Goal: Task Accomplishment & Management: Manage account settings

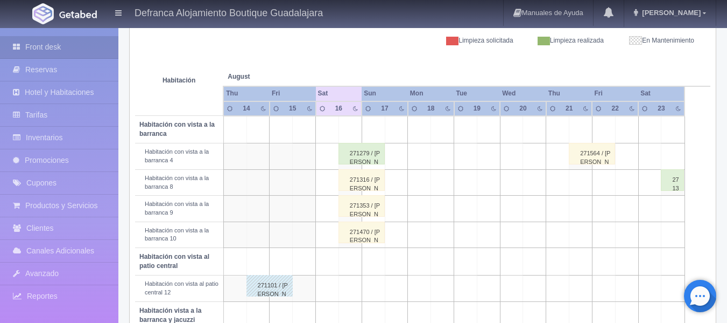
scroll to position [215, 0]
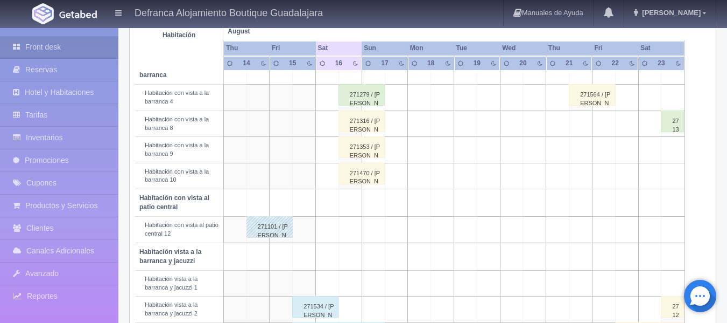
click at [363, 180] on div "271470 / [PERSON_NAME]" at bounding box center [362, 174] width 46 height 22
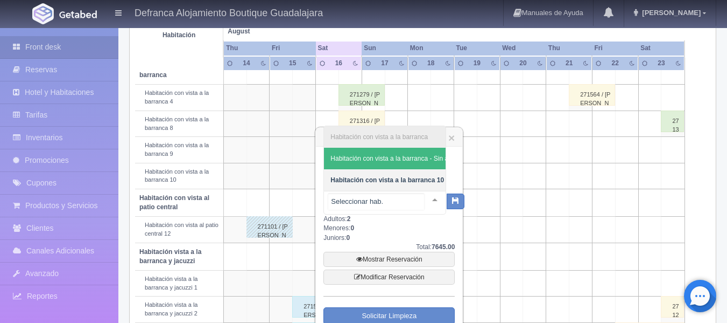
click at [425, 198] on div at bounding box center [435, 199] width 22 height 16
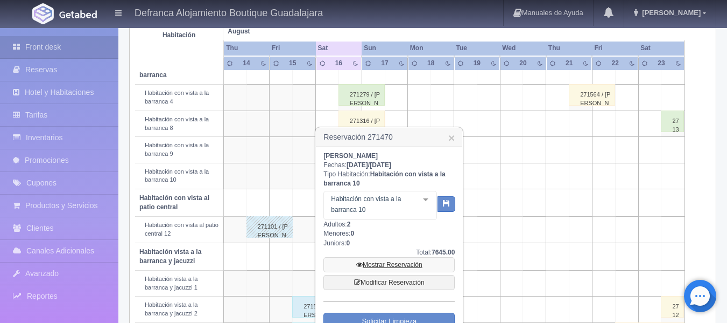
click at [388, 257] on link "Mostrar Reservación" at bounding box center [389, 264] width 131 height 15
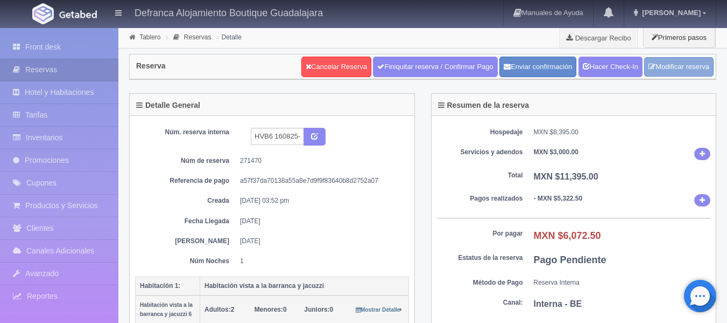
click at [682, 65] on link "Modificar reserva" at bounding box center [679, 67] width 69 height 20
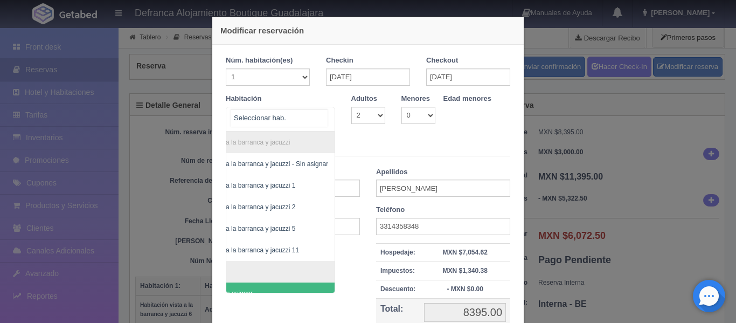
scroll to position [0, 62]
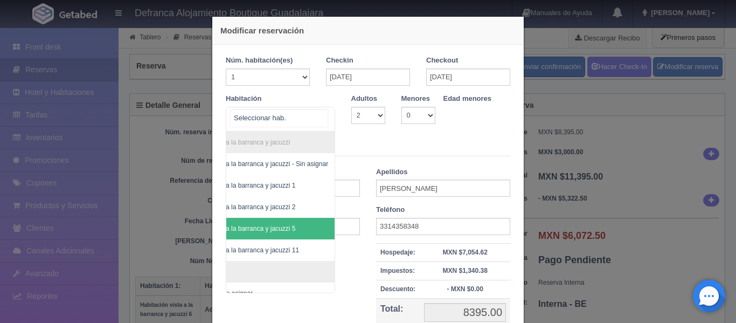
click at [265, 225] on span "Habitación vista a la barranca y jacuzzi 5" at bounding box center [236, 229] width 117 height 8
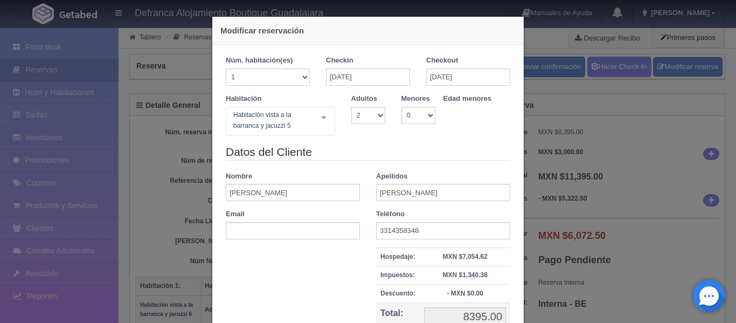
checkbox input "false"
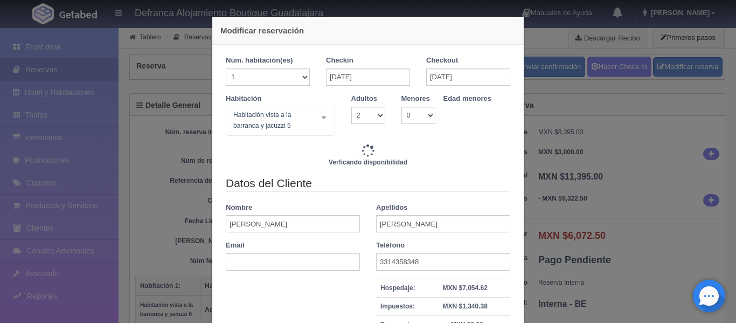
type input "8395.00"
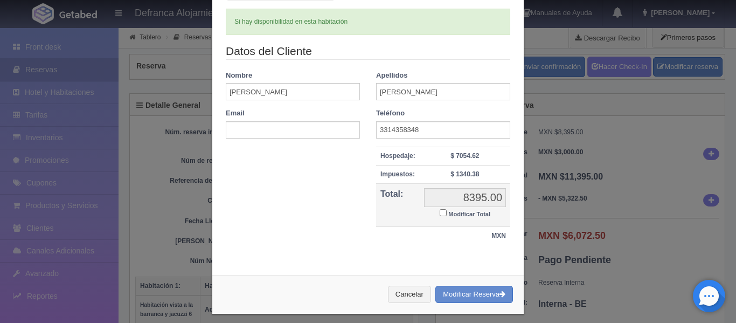
scroll to position [143, 0]
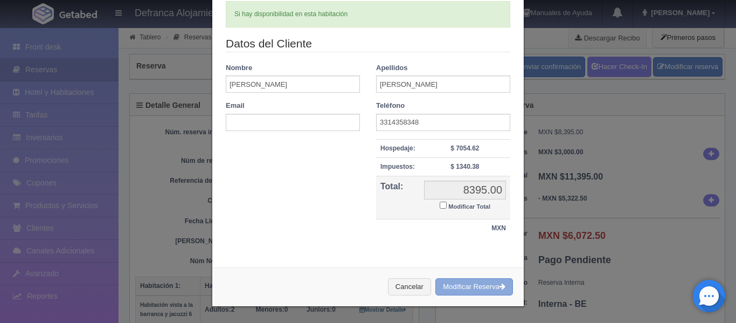
click at [451, 289] on button "Modificar Reserva" at bounding box center [474, 287] width 78 height 18
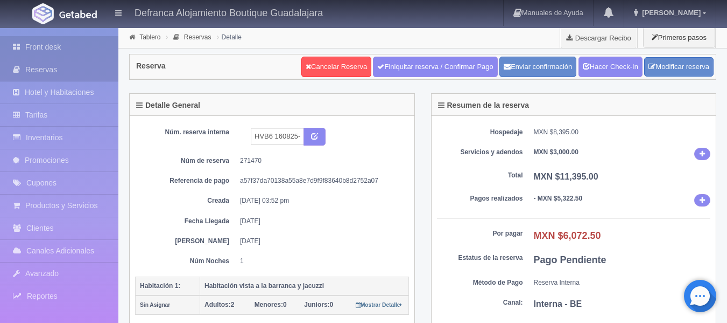
click at [39, 52] on link "Front desk" at bounding box center [59, 47] width 118 height 22
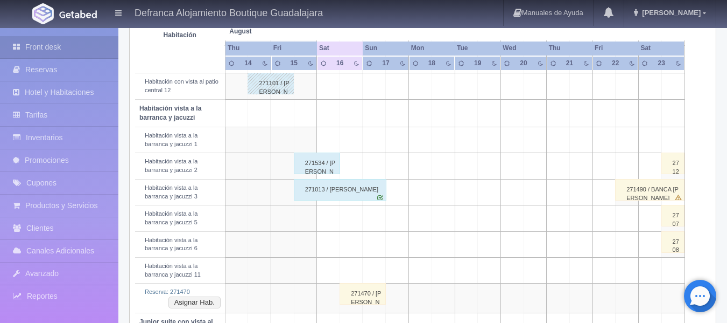
scroll to position [377, 0]
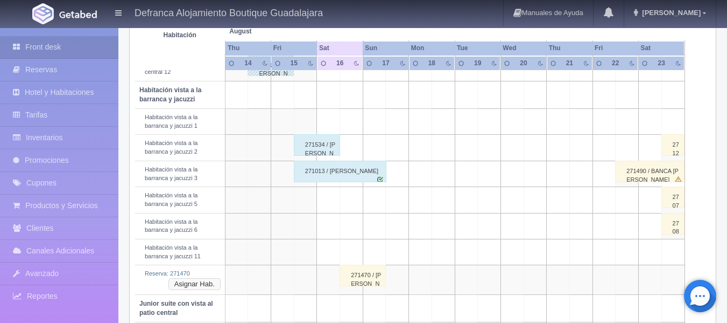
click at [193, 284] on button "Asignar Hab." at bounding box center [195, 284] width 52 height 12
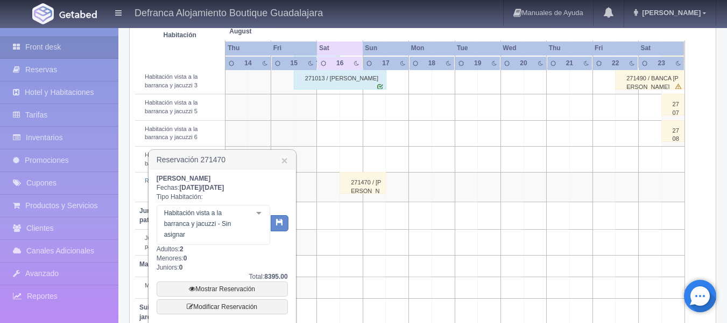
scroll to position [485, 0]
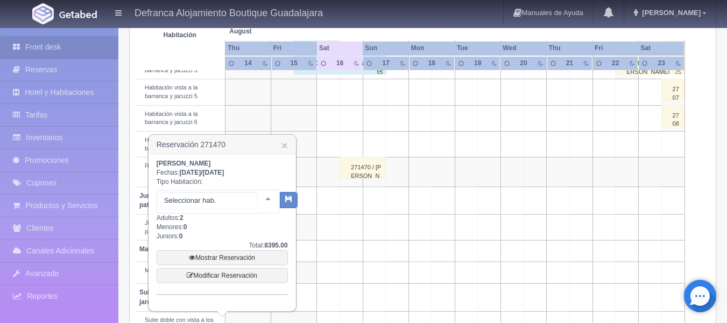
click at [258, 196] on div at bounding box center [268, 198] width 22 height 16
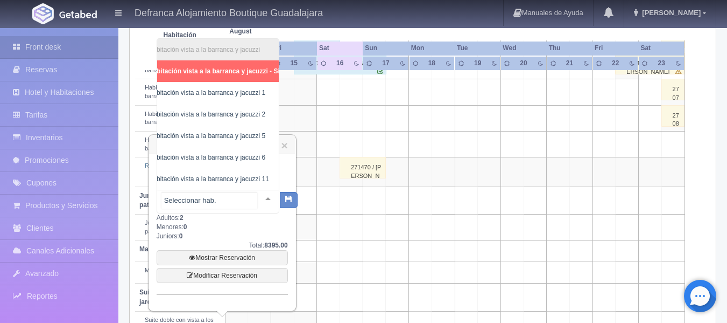
scroll to position [0, 22]
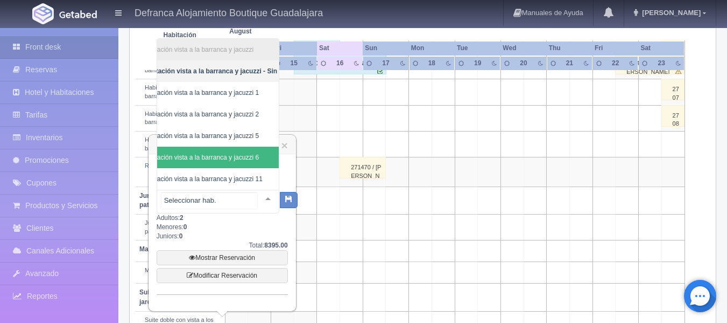
click at [263, 152] on span "Habitación vista a la barranca y jacuzzi 6" at bounding box center [222, 157] width 173 height 22
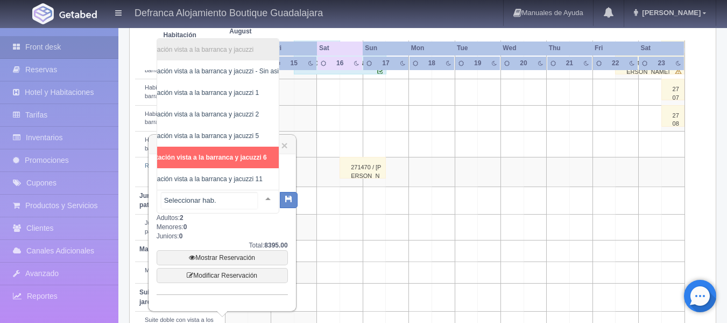
click at [258, 197] on div at bounding box center [268, 198] width 22 height 16
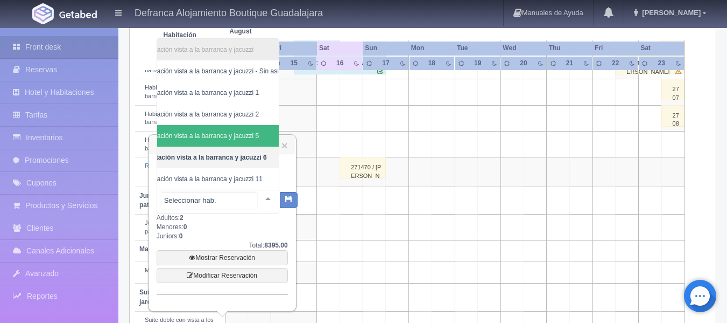
click at [255, 132] on span "Habitación vista a la barranca y jacuzzi 5" at bounding box center [200, 136] width 117 height 8
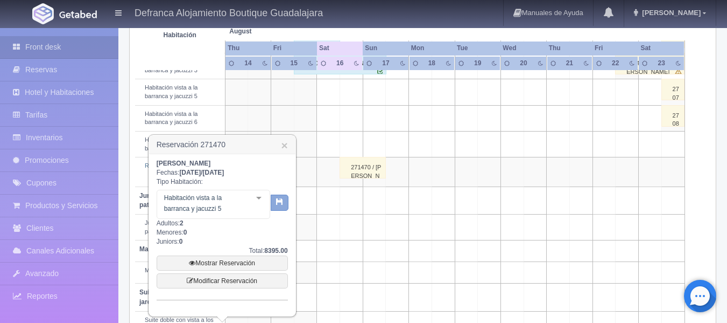
click at [279, 206] on button "button" at bounding box center [280, 202] width 18 height 16
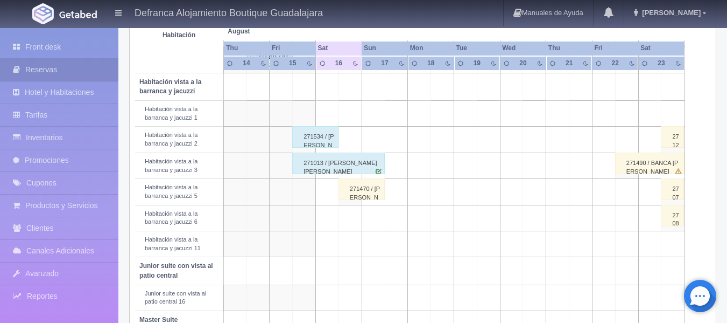
scroll to position [403, 0]
